Goal: Information Seeking & Learning: Learn about a topic

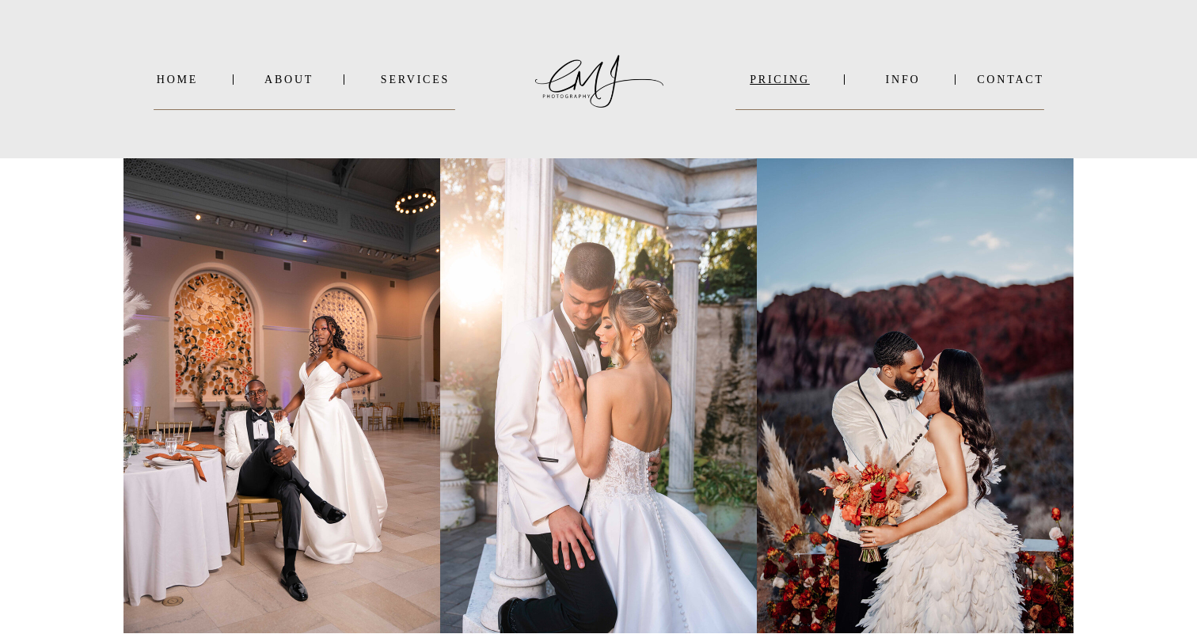
click at [791, 84] on nav "PRICING" at bounding box center [780, 80] width 89 height 12
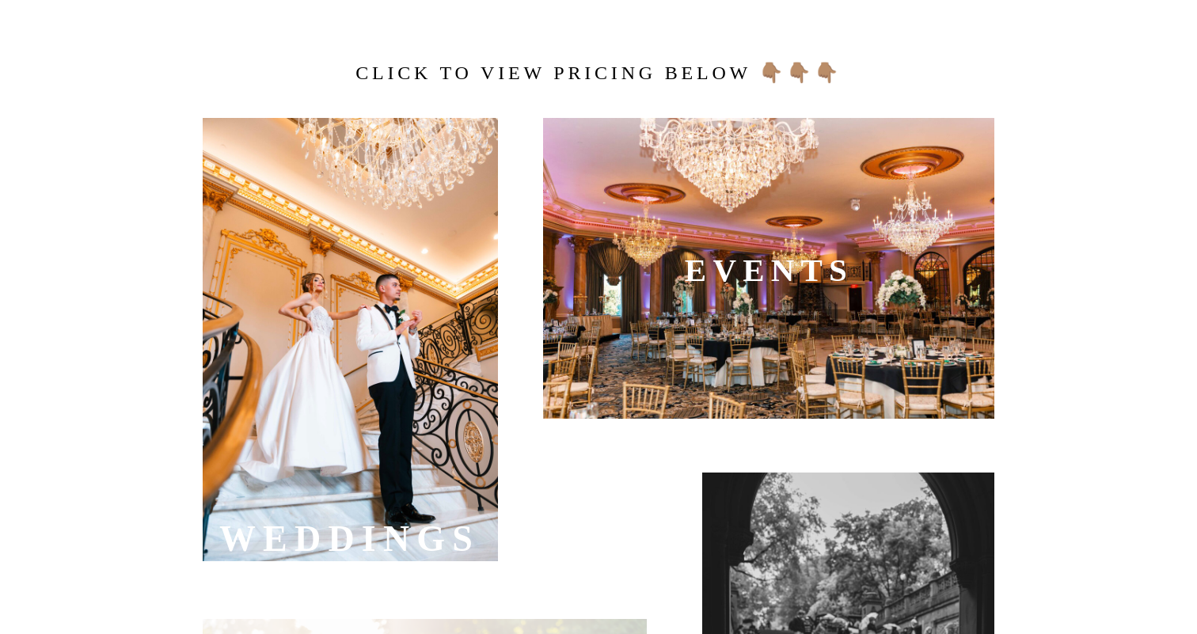
scroll to position [538, 0]
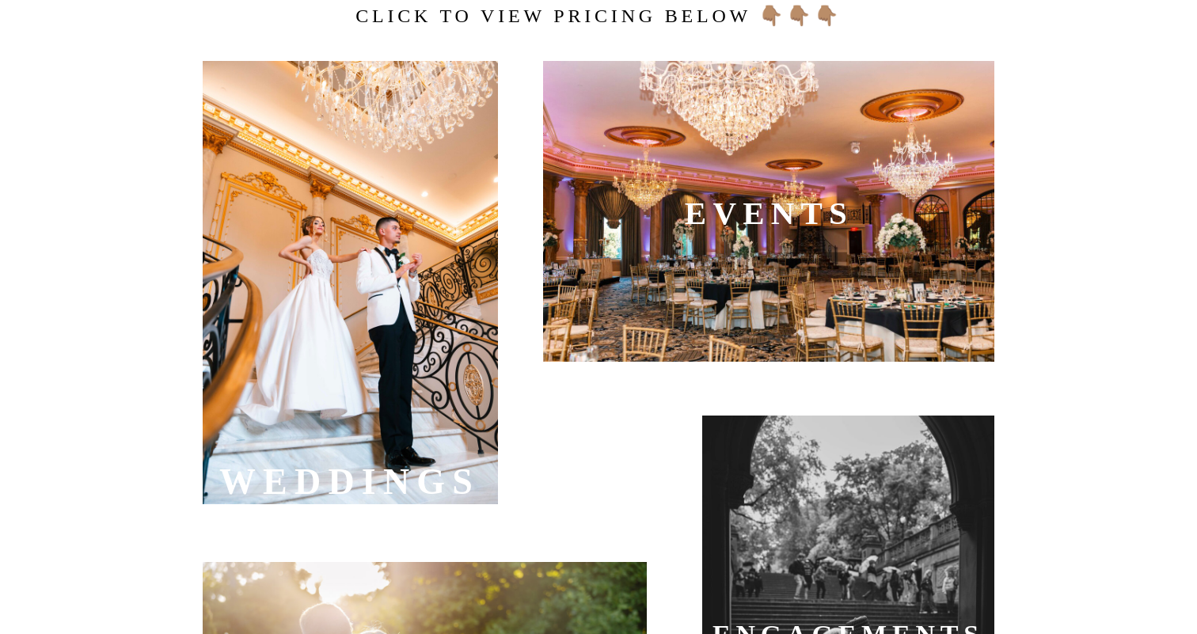
click at [401, 371] on div at bounding box center [350, 282] width 295 height 443
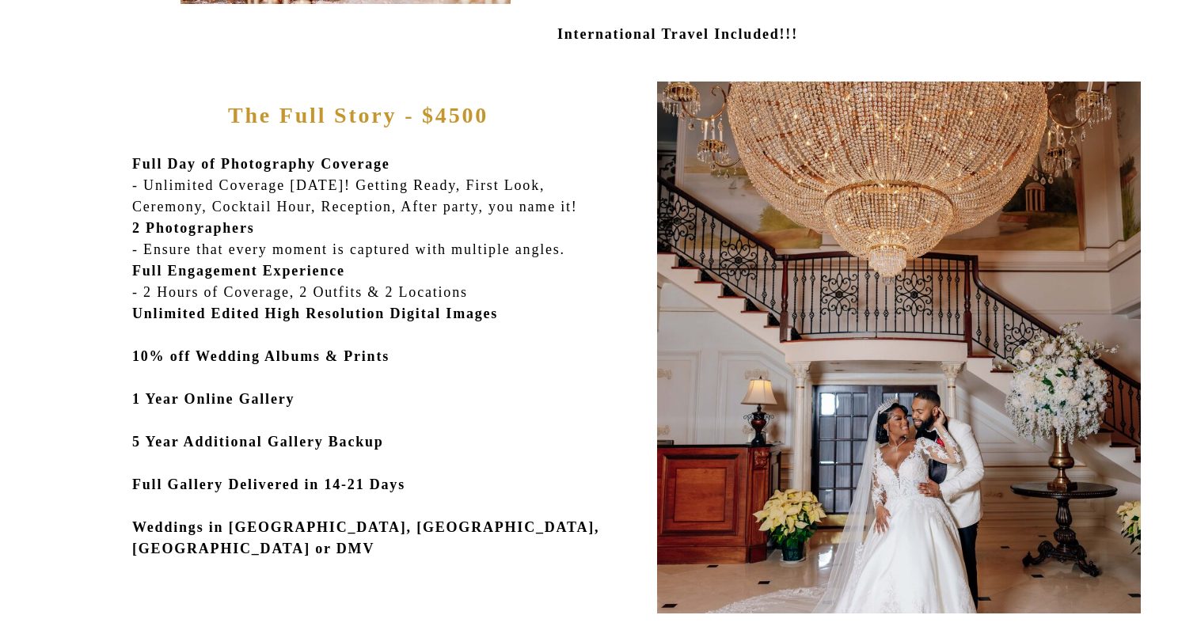
scroll to position [702, 0]
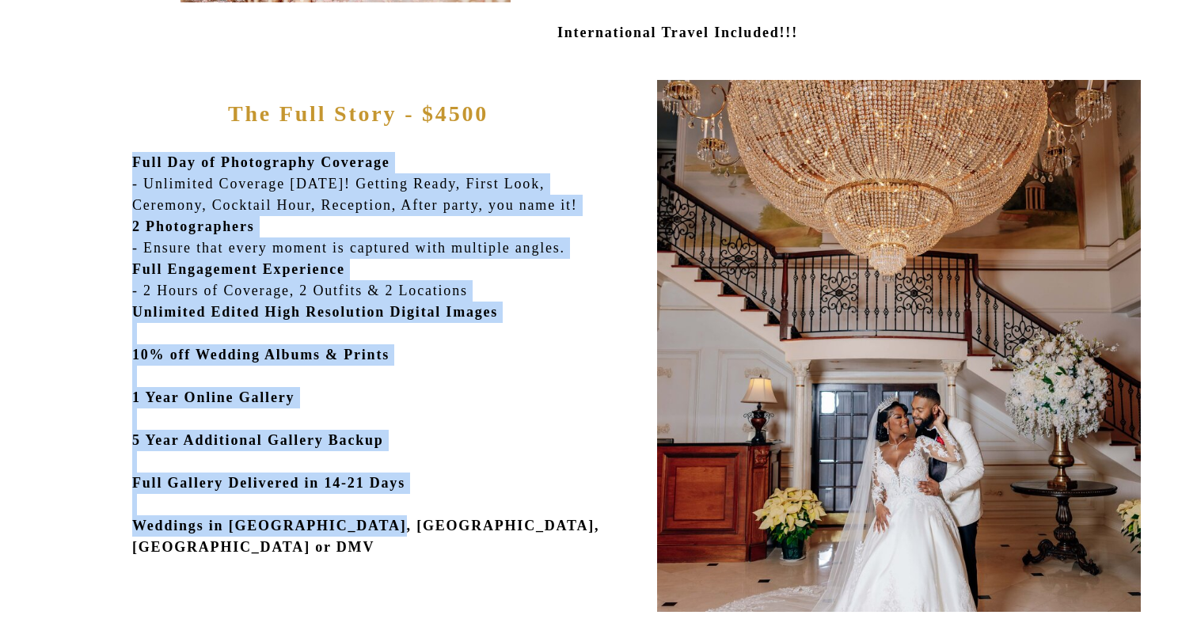
drag, startPoint x: 131, startPoint y: 160, endPoint x: 405, endPoint y: 535, distance: 465.2
copy div "Is My Date Available? Half Day Photography Coverage - Up to 5 Hours, Ceremony &…"
click at [413, 525] on p "Full Day of Photography Coverage - Unlimited Coverage in 1 Day! Getting Ready, …" at bounding box center [377, 368] width 490 height 432
drag, startPoint x: 413, startPoint y: 525, endPoint x: 131, endPoint y: 167, distance: 456.1
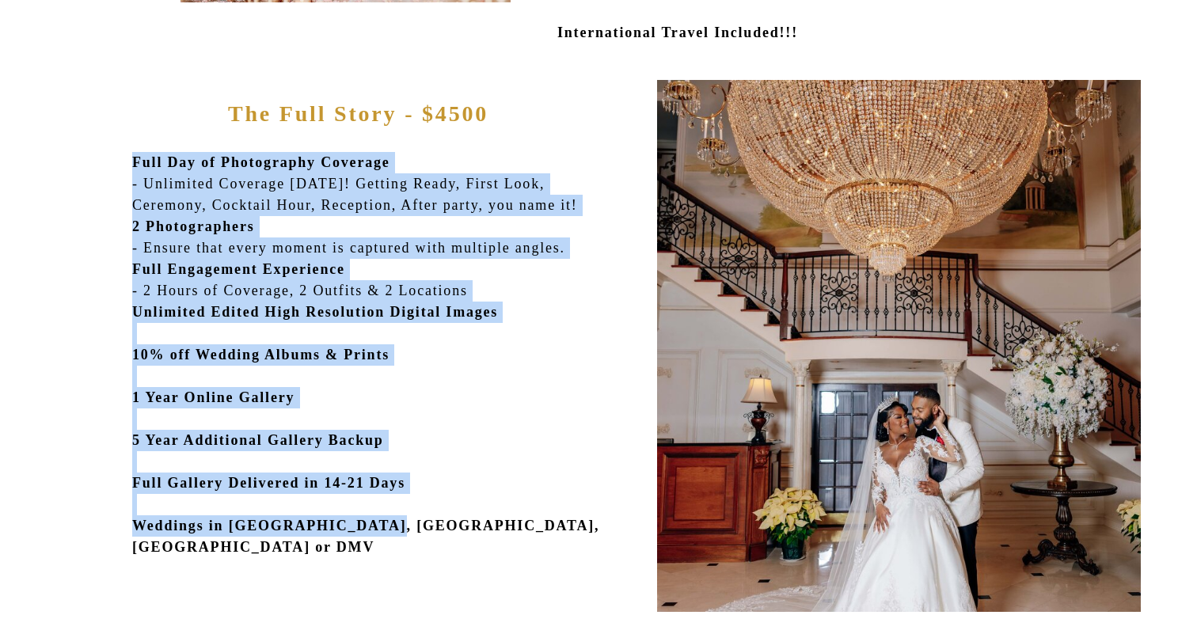
copy div "Is My Date Available? Half Day Photography Coverage - Up to 5 Hours, Ceremony &…"
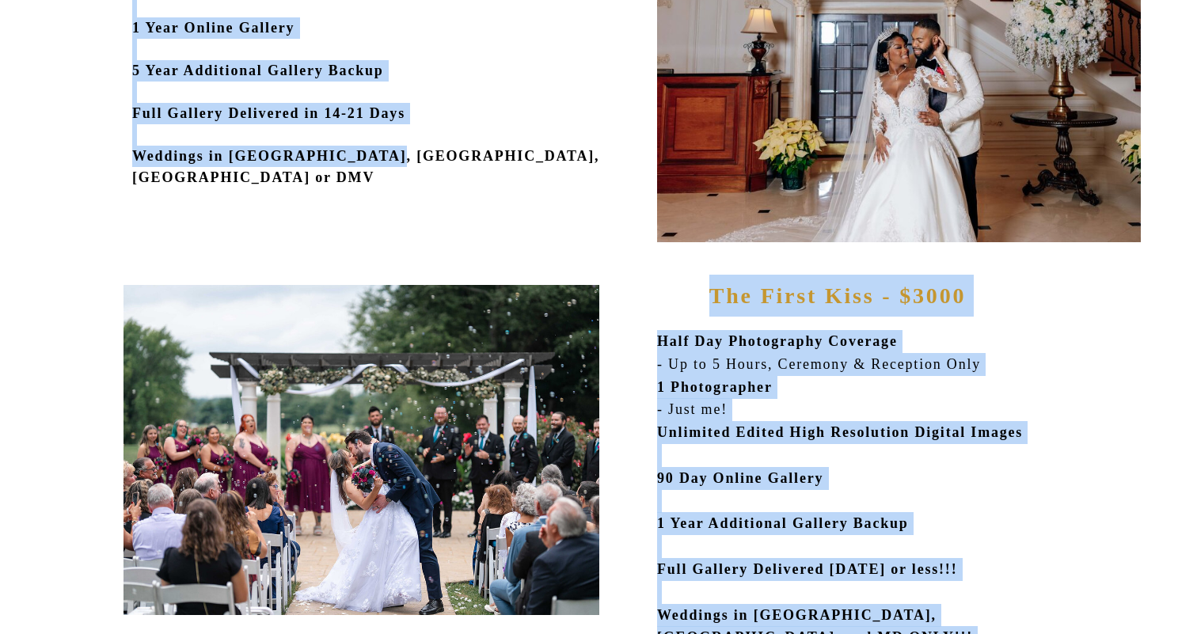
scroll to position [1079, 0]
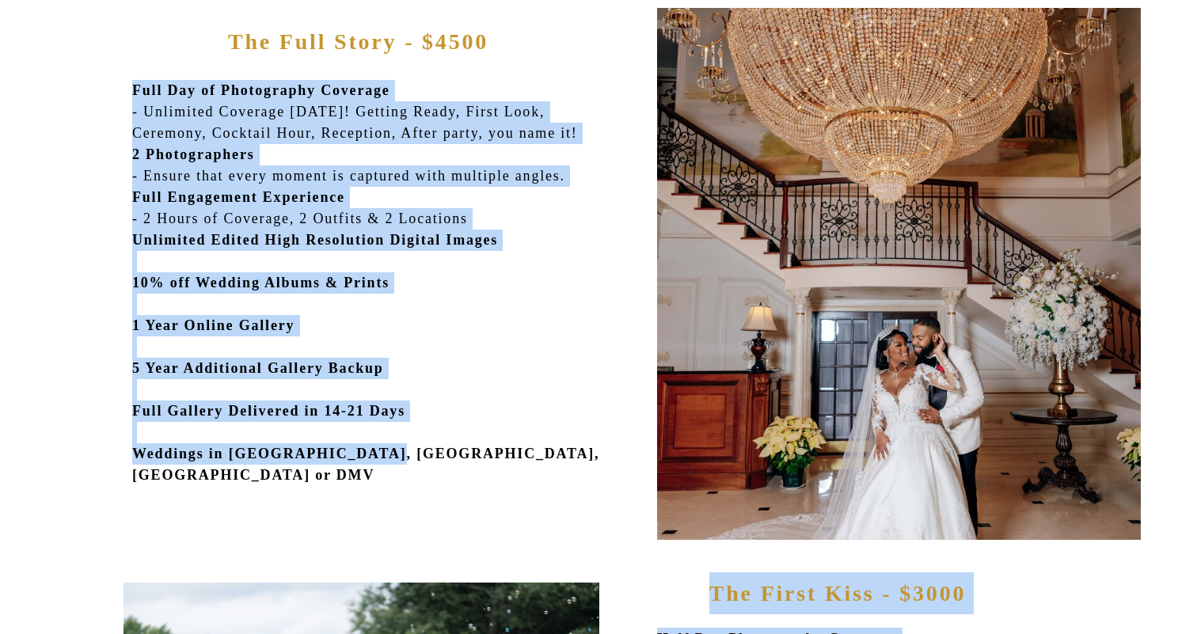
scroll to position [756, 0]
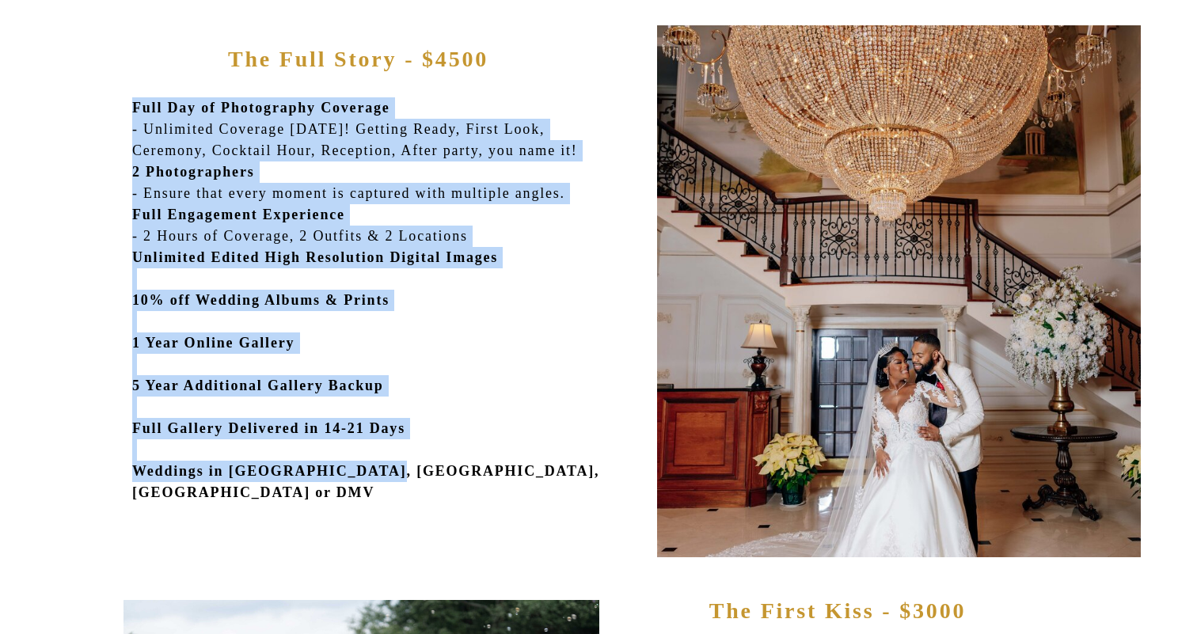
drag, startPoint x: 411, startPoint y: 144, endPoint x: 134, endPoint y: 115, distance: 278.7
click at [134, 115] on p "Full Day of Photography Coverage - Unlimited Coverage in 1 Day! Getting Ready, …" at bounding box center [377, 313] width 490 height 432
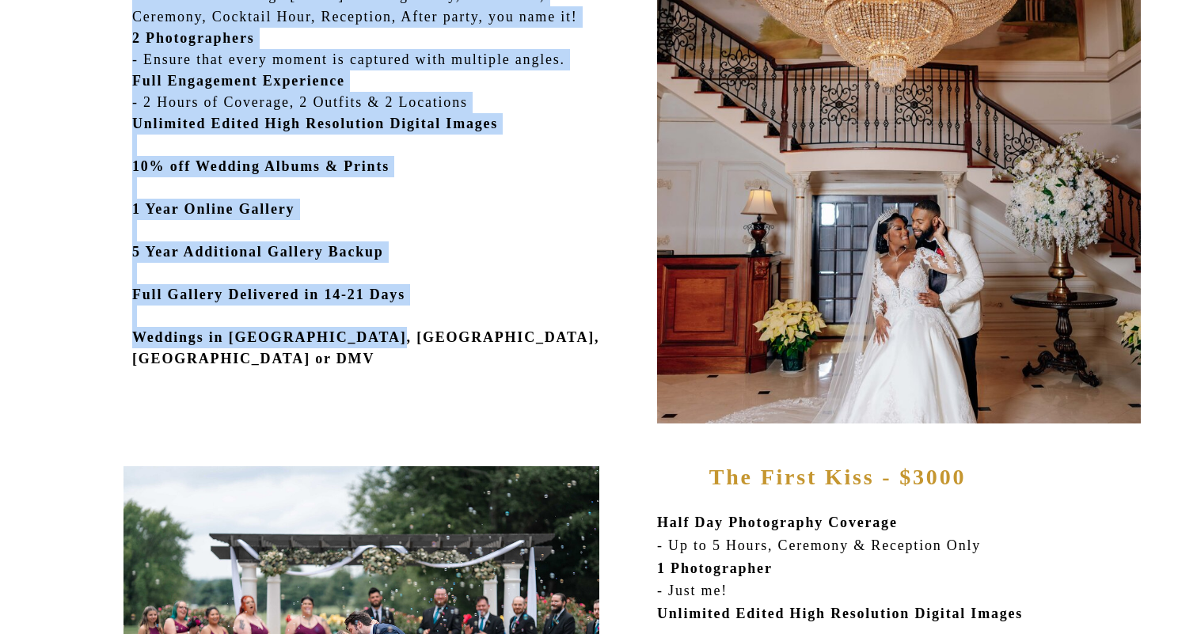
scroll to position [892, 0]
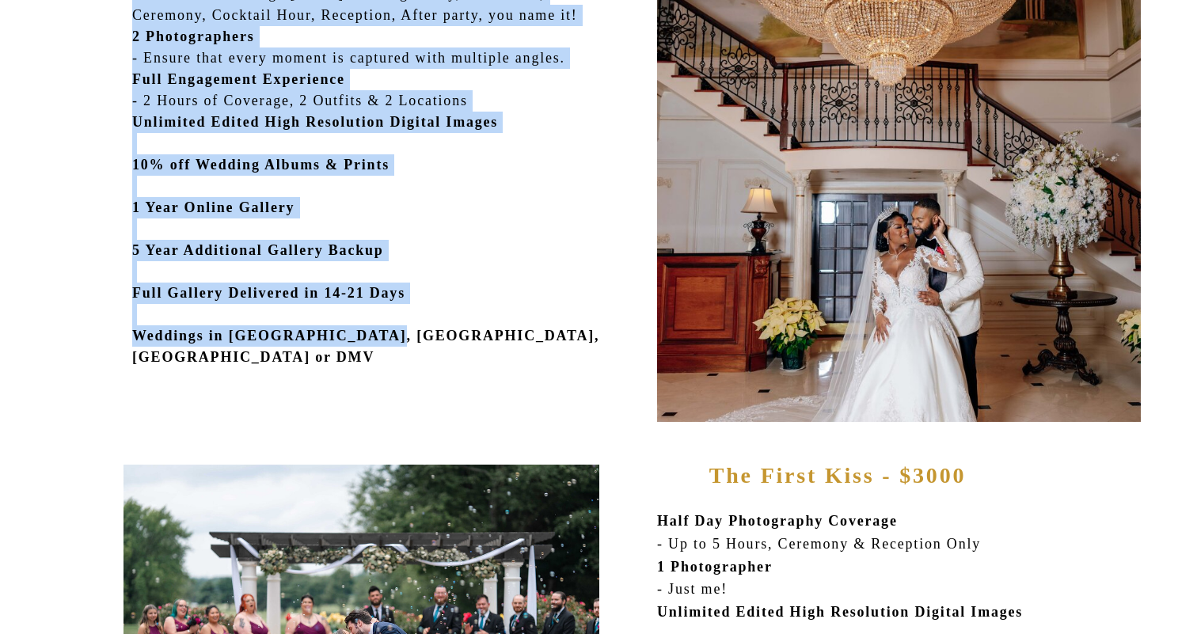
copy p "Full Day of Photography Coverage - Unlimited Coverage in 1 Day! Getting Ready, …"
